Goal: Information Seeking & Learning: Learn about a topic

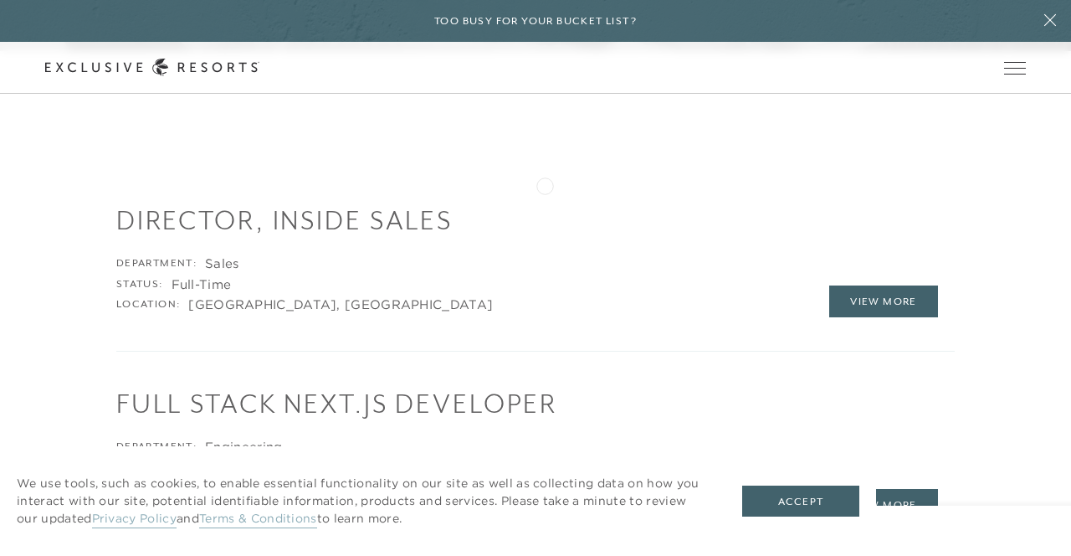
scroll to position [1721, 0]
click at [863, 299] on link "View More" at bounding box center [884, 299] width 109 height 32
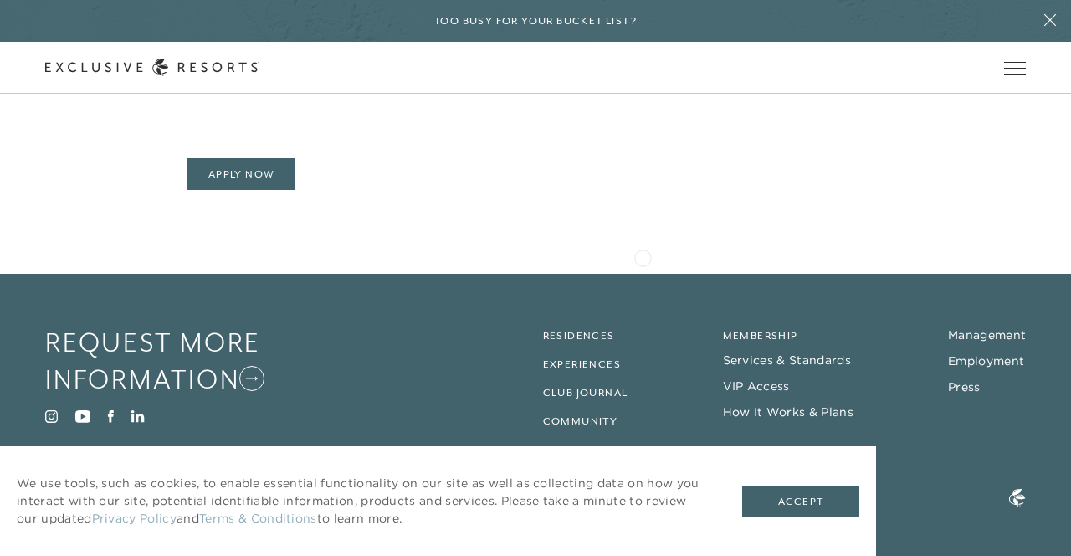
scroll to position [2571, 0]
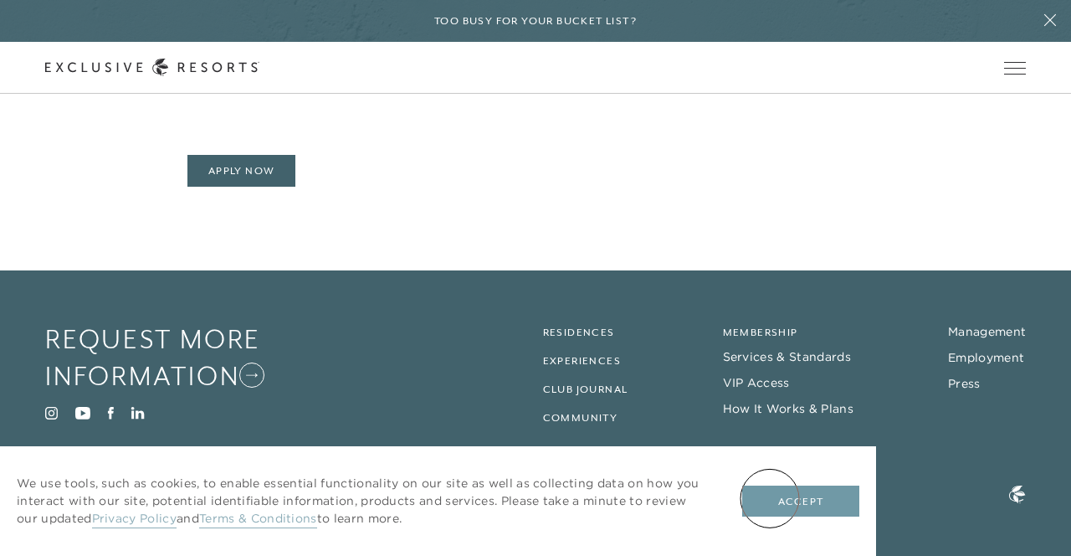
click at [770, 499] on button "Accept" at bounding box center [800, 501] width 117 height 32
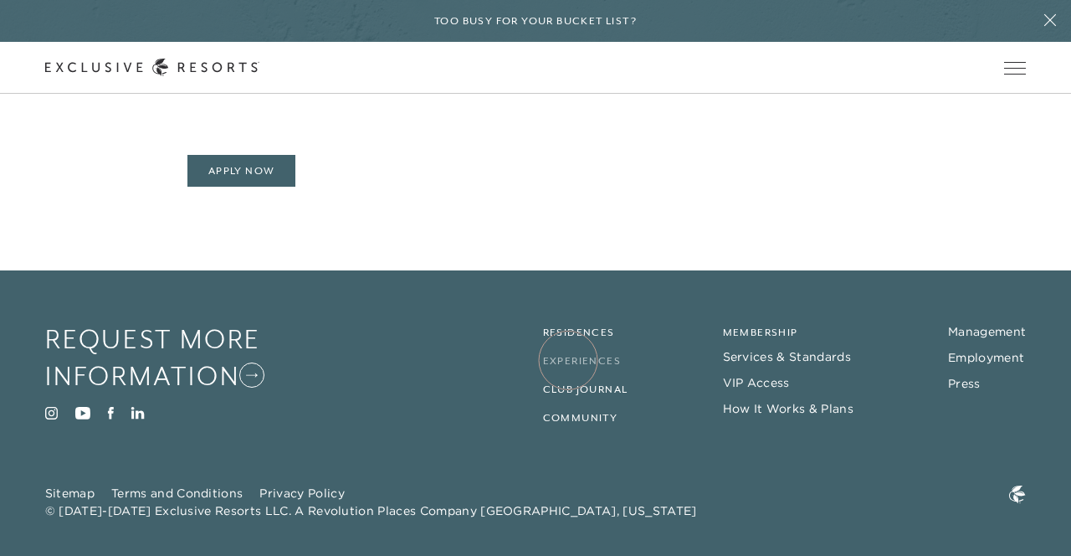
click at [568, 360] on link "Experiences" at bounding box center [582, 361] width 78 height 12
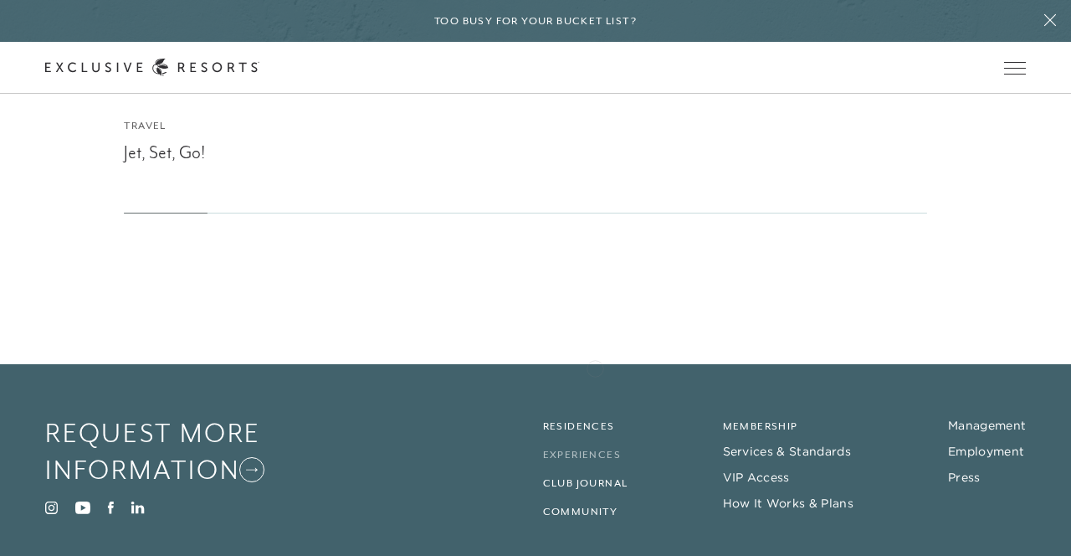
scroll to position [7215, 0]
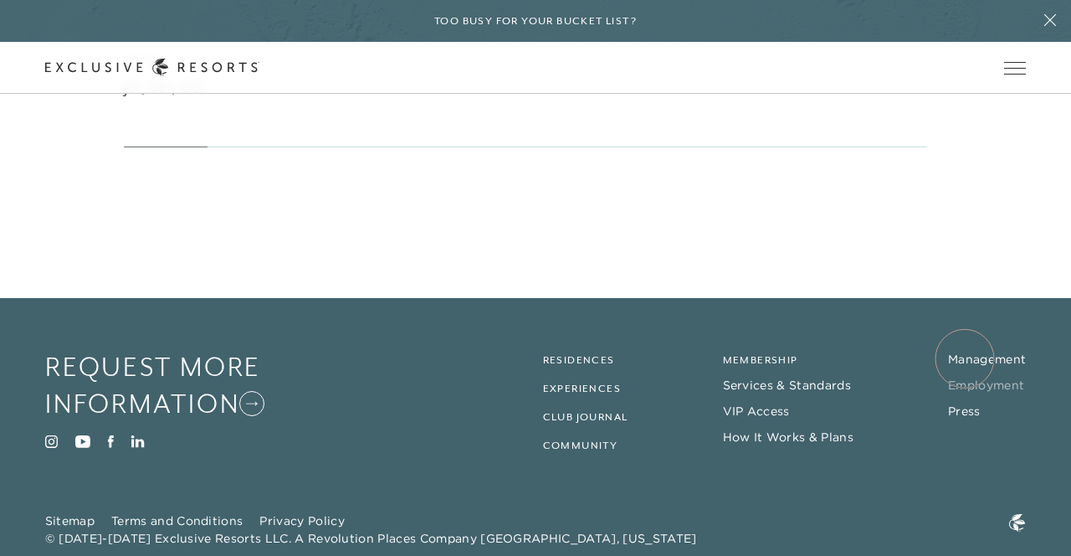
click at [965, 378] on link "Employment" at bounding box center [986, 385] width 76 height 15
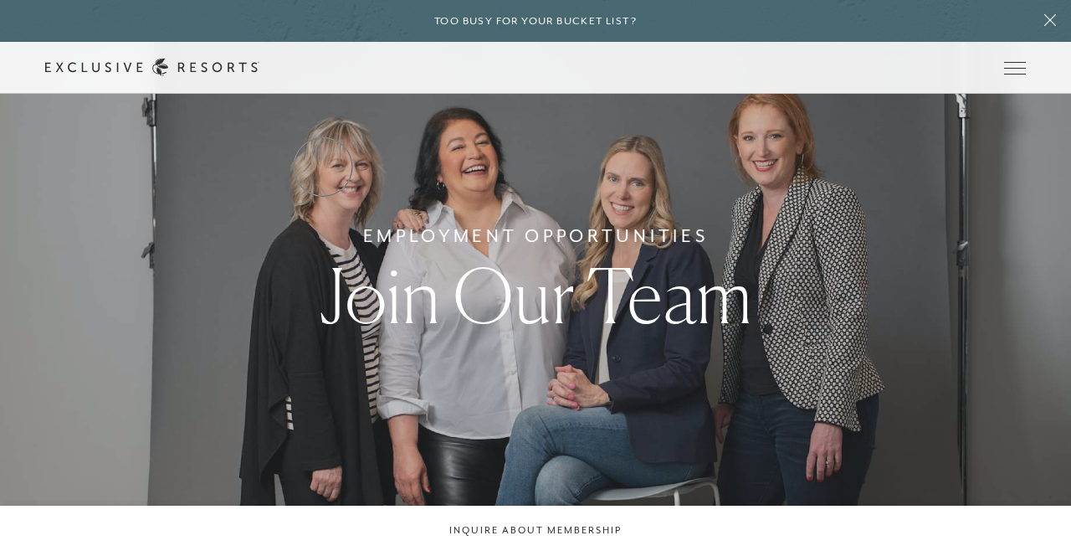
click at [0, 0] on link "Services & Standards" at bounding box center [0, 0] width 0 height 0
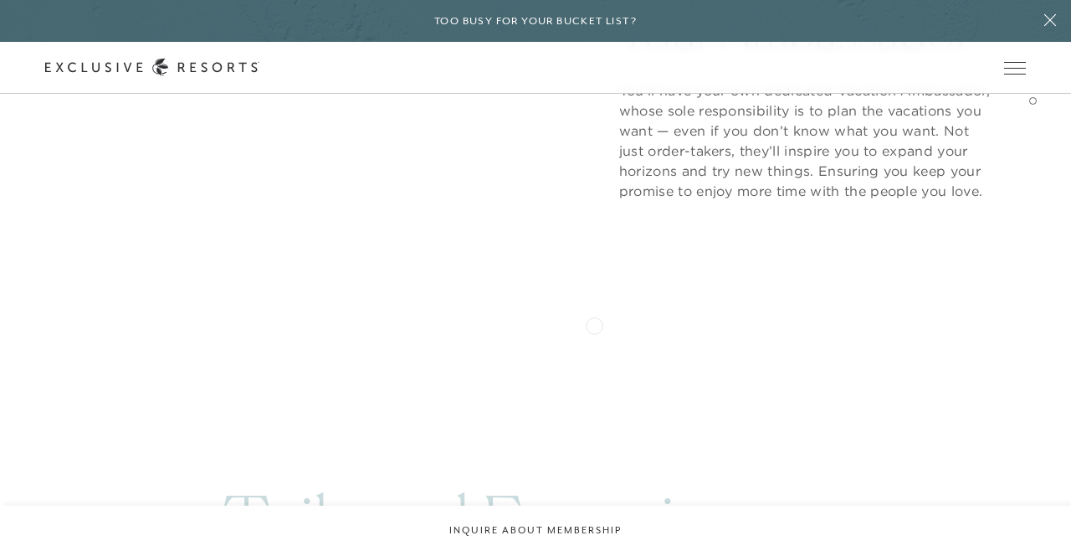
scroll to position [2771, 0]
